Goal: Task Accomplishment & Management: Use online tool/utility

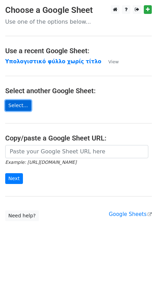
click at [26, 105] on link "Select..." at bounding box center [18, 105] width 26 height 11
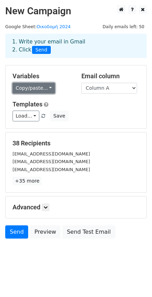
click at [37, 91] on link "Copy/paste..." at bounding box center [34, 88] width 42 height 11
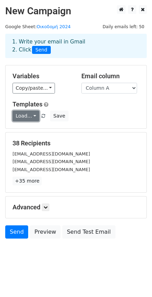
click at [30, 118] on link "Load..." at bounding box center [26, 115] width 27 height 11
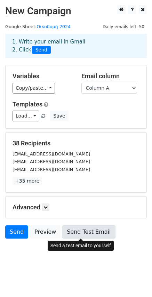
click at [93, 234] on link "Send Test Email" at bounding box center [88, 231] width 53 height 13
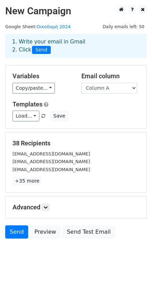
scroll to position [1, 0]
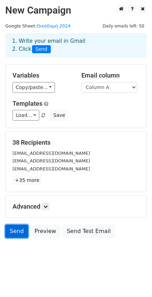
click at [18, 229] on link "Send" at bounding box center [16, 230] width 23 height 13
